Goal: Check status: Check status

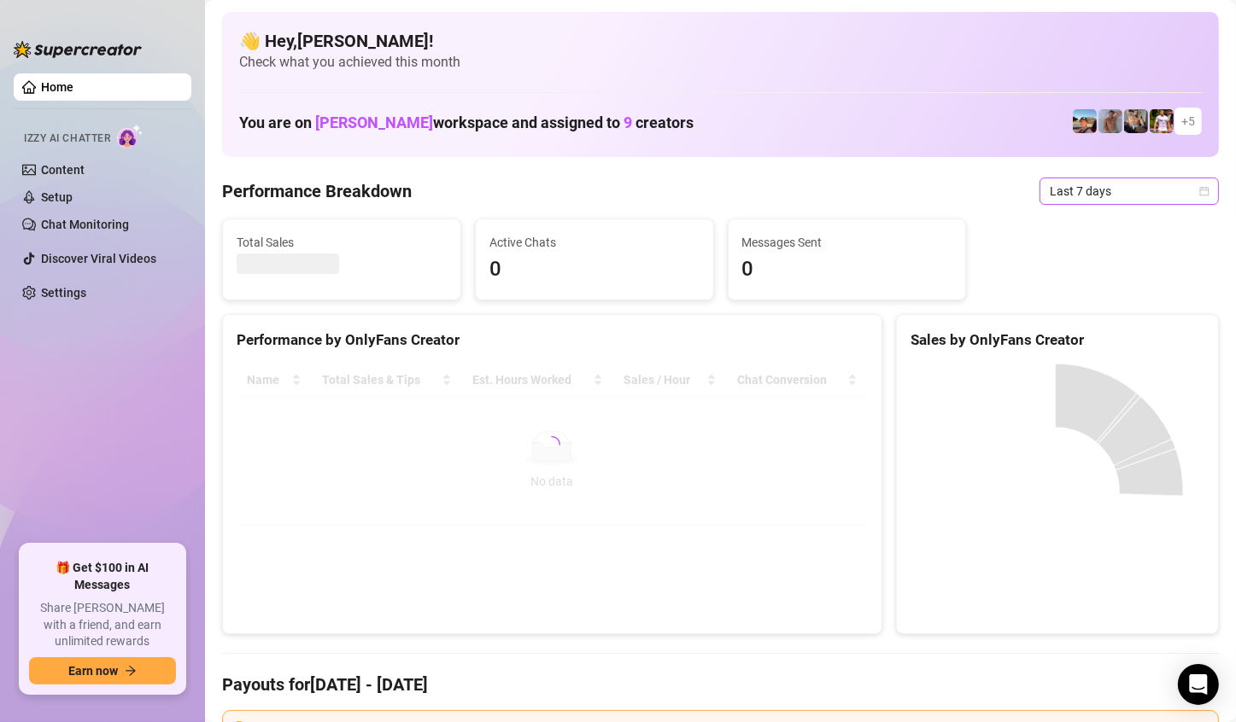
click at [1148, 195] on span "Last 7 days" at bounding box center [1128, 191] width 159 height 26
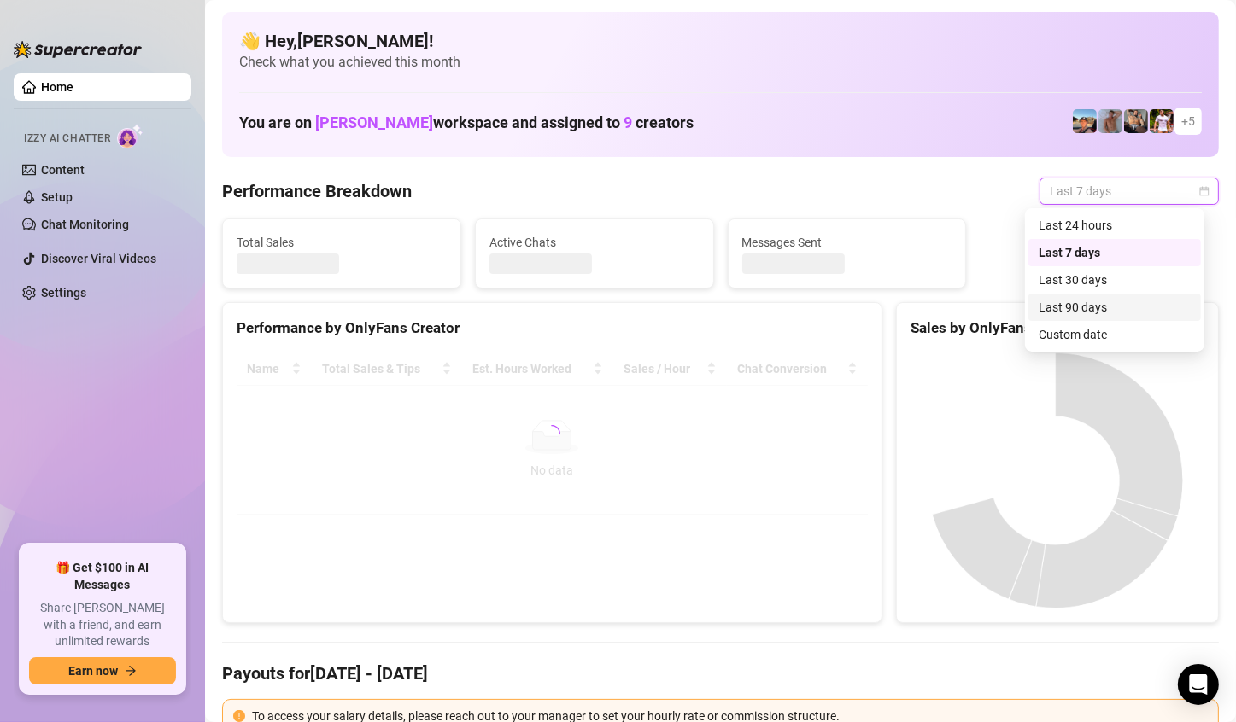
click at [1078, 336] on div "Custom date" at bounding box center [1114, 334] width 152 height 19
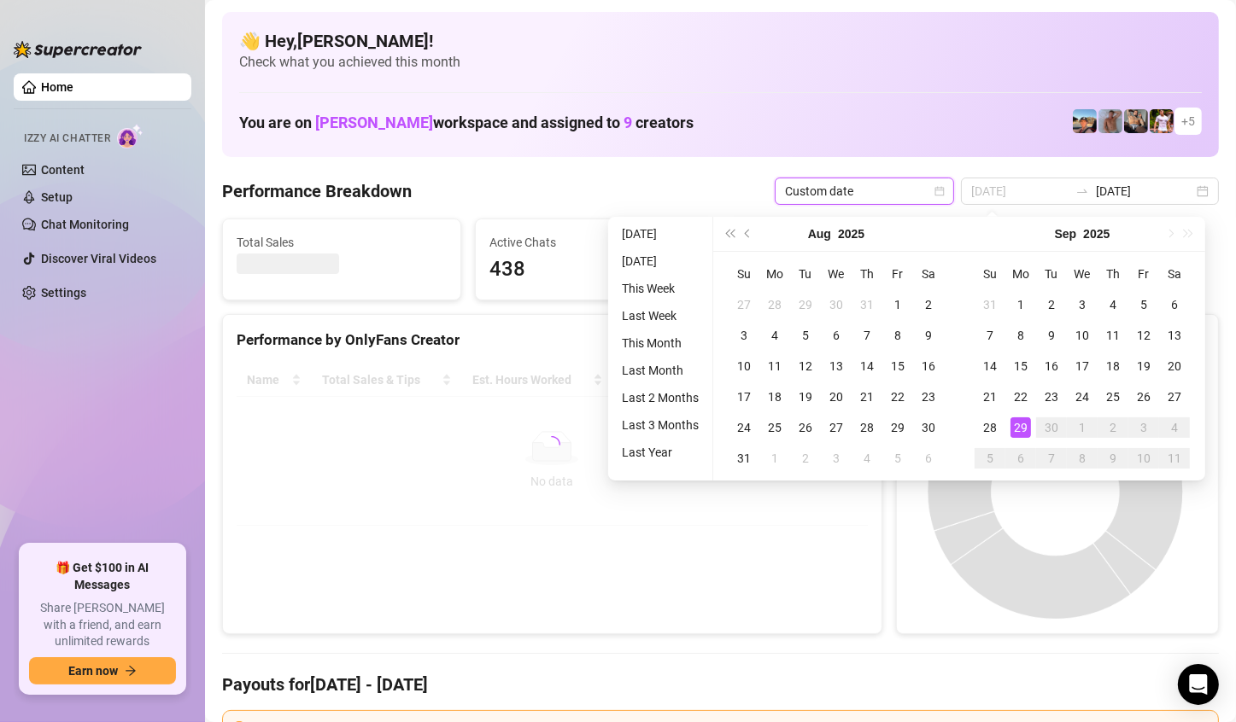
type input "[DATE]"
click at [1029, 420] on div "29" at bounding box center [1020, 428] width 20 height 20
click at [1028, 421] on canvas at bounding box center [1054, 492] width 289 height 256
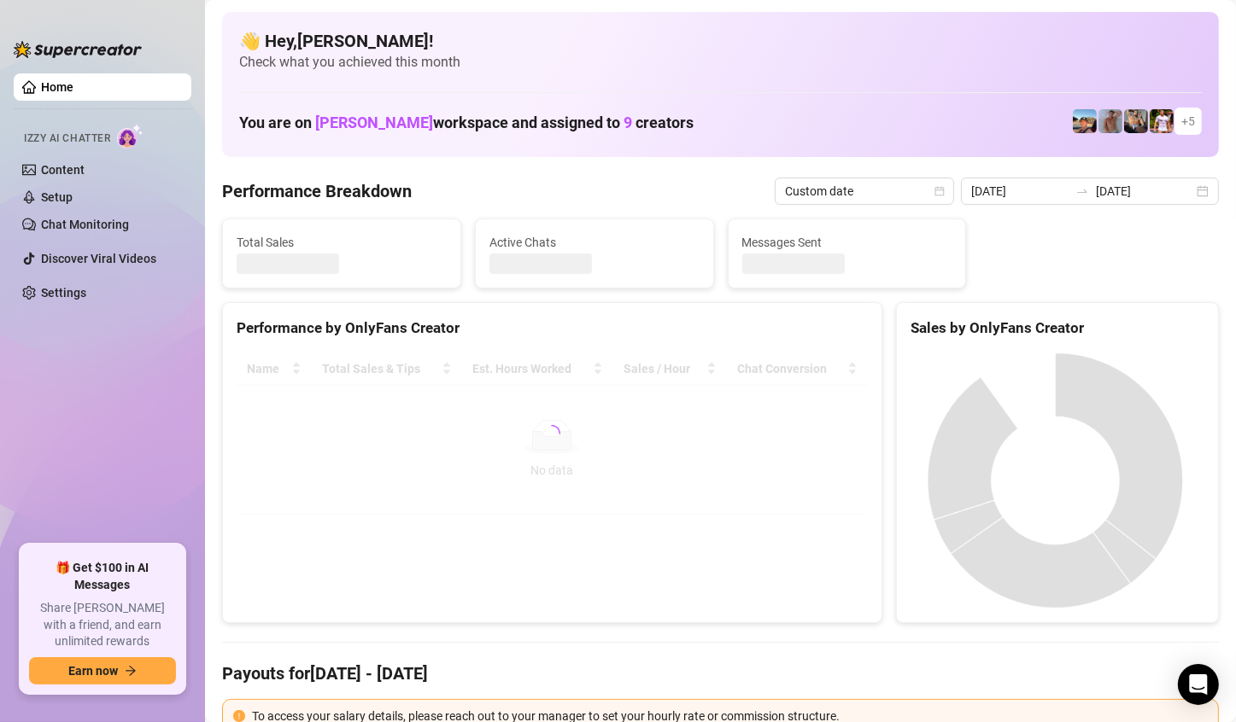
type input "[DATE]"
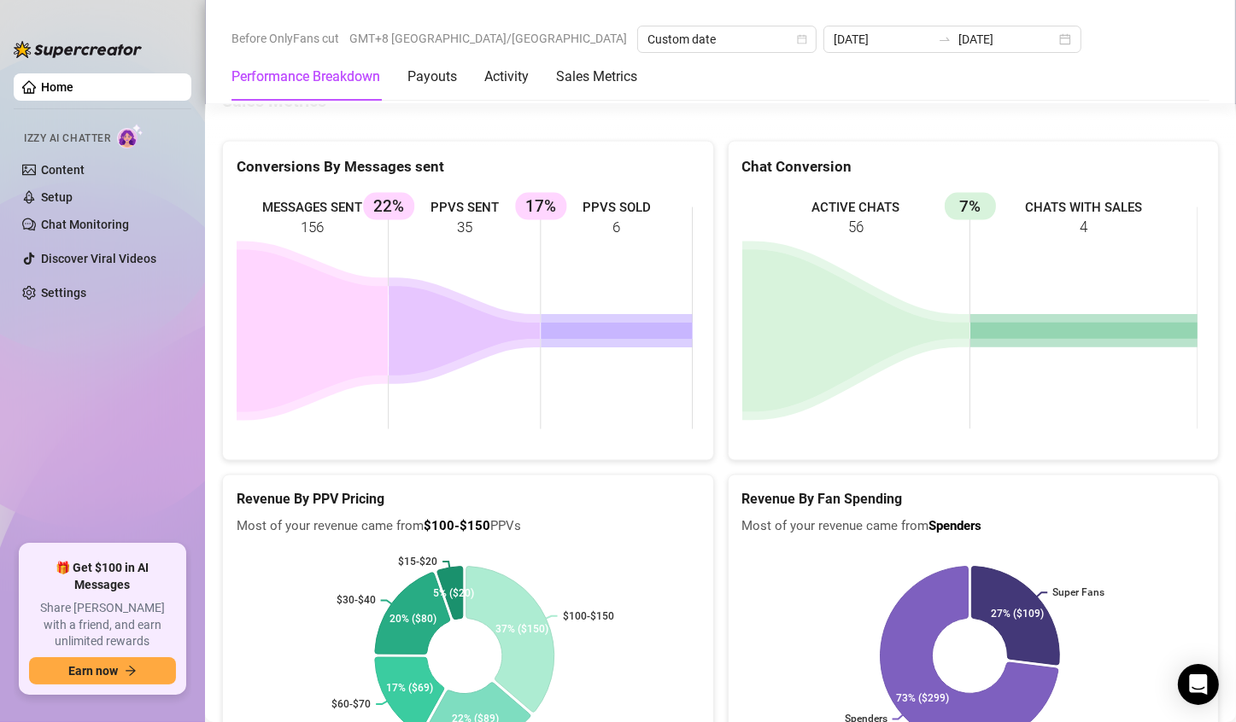
scroll to position [2739, 0]
